Goal: Find specific fact: Find specific fact

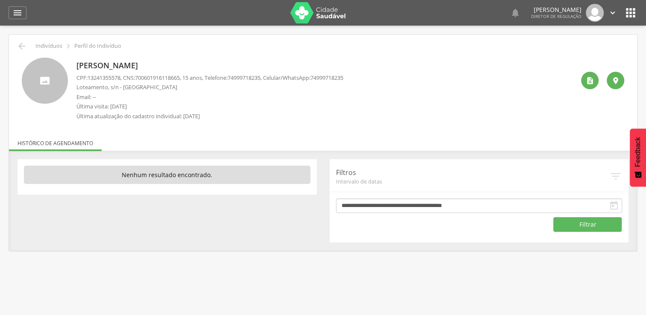
click at [103, 79] on span "13241355578" at bounding box center [103, 78] width 33 height 8
drag, startPoint x: 103, startPoint y: 79, endPoint x: 162, endPoint y: 78, distance: 58.9
click at [162, 78] on span "700601916118665" at bounding box center [157, 78] width 45 height 8
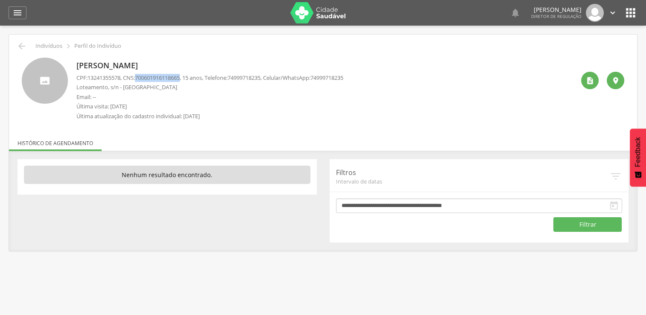
copy span "700601916118665"
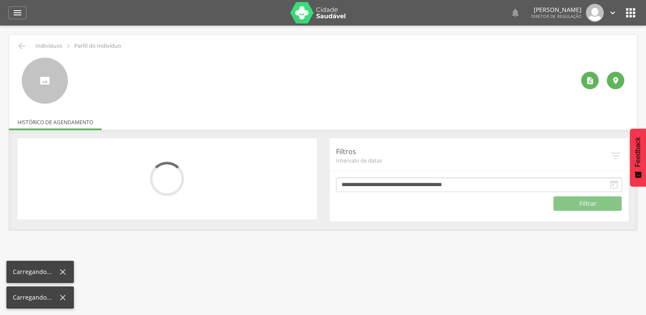
click at [628, 13] on icon "" at bounding box center [630, 13] width 14 height 14
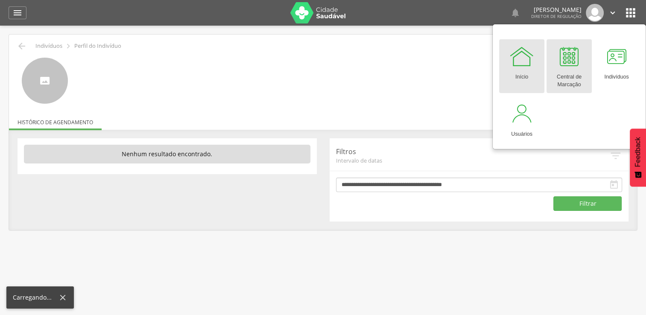
click at [570, 70] on div "Central de Marcação" at bounding box center [568, 79] width 37 height 20
